Goal: Use online tool/utility: Use online tool/utility

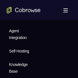
scroll to position [2740, 0]
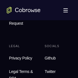
drag, startPoint x: 50, startPoint y: 29, endPoint x: 53, endPoint y: 30, distance: 3.6
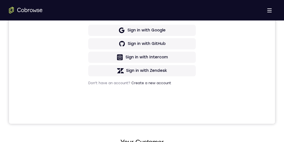
scroll to position [160, 0]
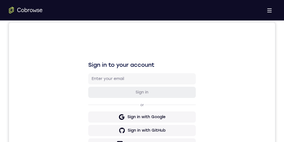
scroll to position [37, 0]
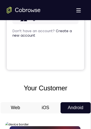
scroll to position [319, 0]
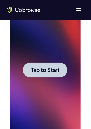
click at [43, 66] on div at bounding box center [44, 70] width 44 height 15
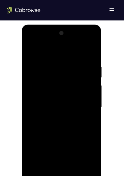
scroll to position [318, 0]
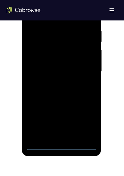
click at [59, 142] on div at bounding box center [61, 71] width 71 height 157
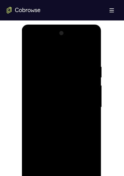
scroll to position [333, 0]
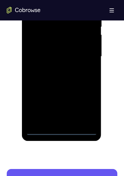
click at [87, 105] on div at bounding box center [61, 56] width 71 height 157
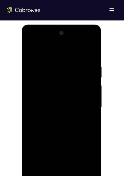
click at [54, 52] on div at bounding box center [61, 107] width 71 height 157
click at [86, 106] on div at bounding box center [61, 107] width 71 height 157
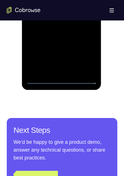
scroll to position [266, 0]
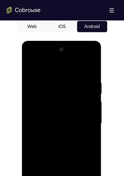
click at [56, 134] on div at bounding box center [61, 123] width 71 height 157
drag, startPoint x: 63, startPoint y: 105, endPoint x: 62, endPoint y: 119, distance: 13.8
click at [64, 112] on div at bounding box center [61, 123] width 71 height 157
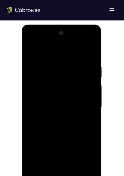
click at [64, 101] on div at bounding box center [61, 107] width 71 height 157
click at [66, 97] on div at bounding box center [61, 107] width 71 height 157
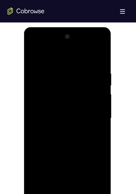
scroll to position [282, 0]
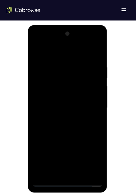
click at [45, 81] on div at bounding box center [67, 107] width 71 height 157
click at [65, 92] on div at bounding box center [67, 107] width 71 height 157
click at [55, 103] on div at bounding box center [67, 107] width 71 height 157
click at [93, 50] on div at bounding box center [67, 107] width 71 height 157
click at [97, 59] on div at bounding box center [67, 107] width 71 height 157
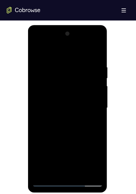
click at [81, 142] on div at bounding box center [67, 107] width 71 height 157
click at [82, 142] on div at bounding box center [67, 107] width 71 height 157
click at [62, 138] on div at bounding box center [67, 107] width 71 height 157
click at [65, 98] on div at bounding box center [67, 107] width 71 height 157
click at [92, 120] on div at bounding box center [67, 107] width 71 height 157
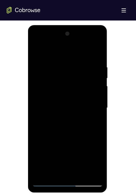
click at [37, 51] on div at bounding box center [67, 107] width 71 height 157
click at [70, 126] on div at bounding box center [67, 107] width 71 height 157
click at [55, 142] on div at bounding box center [67, 107] width 71 height 157
click at [44, 122] on div at bounding box center [67, 107] width 71 height 157
drag, startPoint x: 43, startPoint y: 129, endPoint x: 55, endPoint y: 145, distance: 20.6
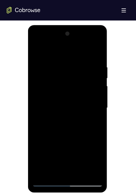
click at [43, 129] on div at bounding box center [67, 107] width 71 height 157
click at [95, 121] on div at bounding box center [67, 107] width 71 height 157
click at [37, 51] on div at bounding box center [67, 107] width 71 height 157
click at [60, 125] on div at bounding box center [67, 107] width 71 height 157
click at [49, 142] on div at bounding box center [67, 107] width 71 height 157
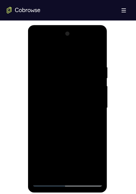
click at [59, 142] on div at bounding box center [67, 107] width 71 height 157
click at [36, 52] on div at bounding box center [67, 107] width 71 height 157
click at [61, 139] on div at bounding box center [67, 107] width 71 height 157
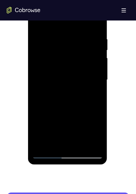
drag, startPoint x: 49, startPoint y: 139, endPoint x: 66, endPoint y: 127, distance: 21.1
click at [49, 140] on div at bounding box center [67, 79] width 71 height 157
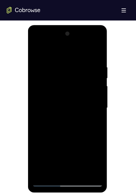
click at [51, 142] on div at bounding box center [67, 107] width 71 height 157
click at [66, 142] on div at bounding box center [67, 107] width 71 height 157
click at [94, 122] on div at bounding box center [67, 107] width 71 height 157
